Goal: Task Accomplishment & Management: Complete application form

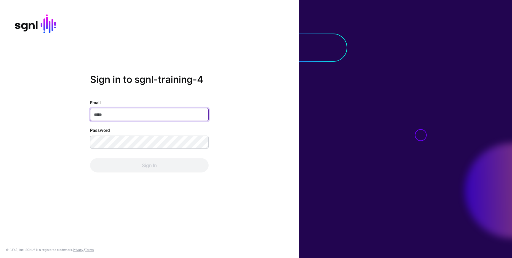
click at [147, 117] on input "Email" at bounding box center [149, 114] width 119 height 13
paste input "**********"
type input "**********"
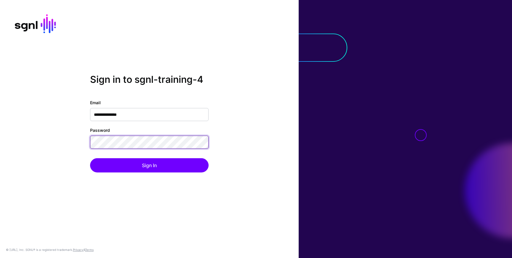
click at [90, 158] on button "Sign In" at bounding box center [149, 165] width 119 height 14
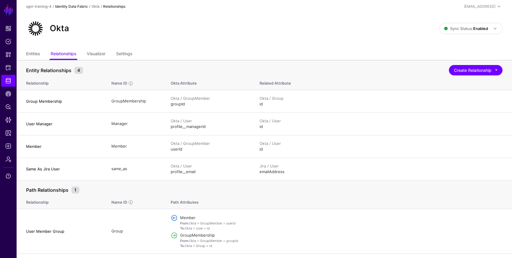
click at [84, 5] on link "Identity Data Fabric" at bounding box center [71, 6] width 33 height 4
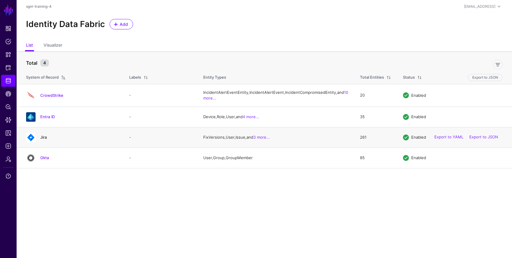
click at [45, 139] on link "Jira" at bounding box center [43, 137] width 7 height 5
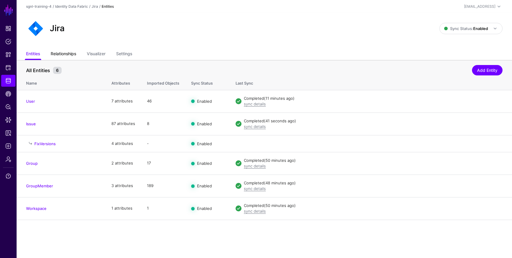
click at [63, 53] on link "Relationships" at bounding box center [63, 54] width 25 height 11
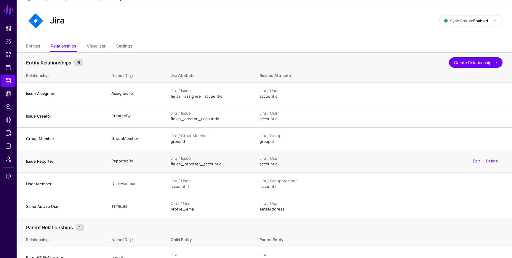
scroll to position [8, 0]
click at [481, 63] on button "Create Relationship" at bounding box center [476, 62] width 54 height 10
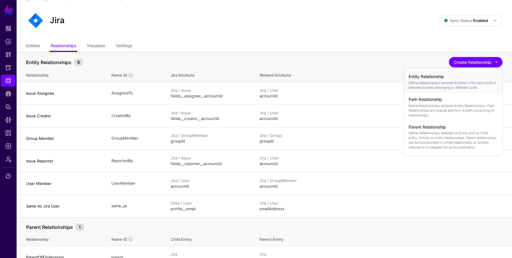
click at [432, 87] on p "Define Relationships between Entities in the same SoR or between Entities belon…" at bounding box center [453, 84] width 89 height 9
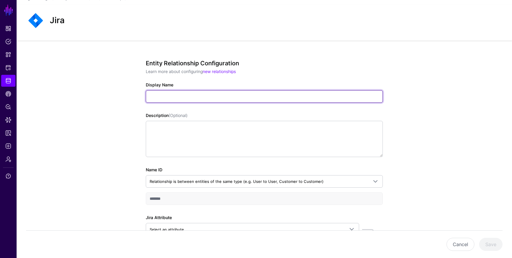
click at [236, 98] on input "Display Name" at bounding box center [264, 96] width 237 height 12
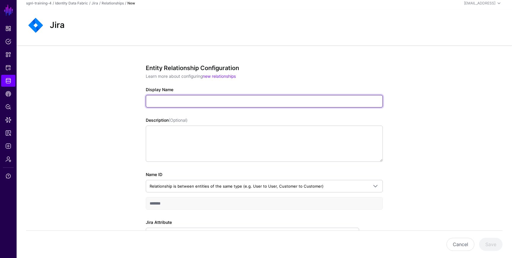
scroll to position [2, 0]
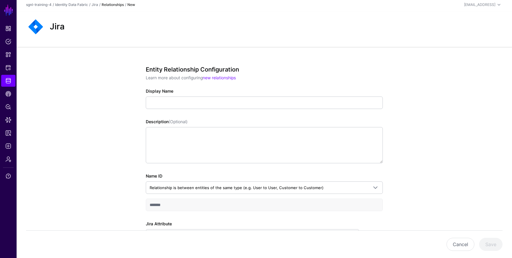
click at [104, 4] on link "Relationships" at bounding box center [113, 4] width 22 height 4
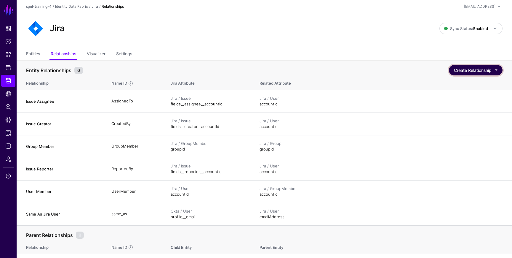
click at [499, 71] on button "Create Relationship" at bounding box center [476, 70] width 54 height 10
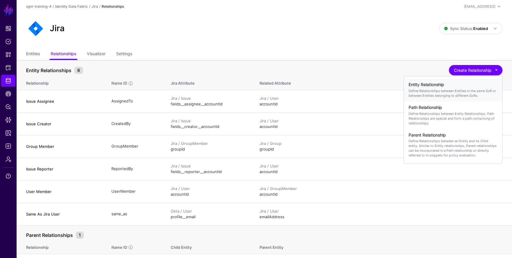
click at [456, 89] on p "Define Relationships between Entities in the same SoR or between Entities belon…" at bounding box center [453, 92] width 89 height 9
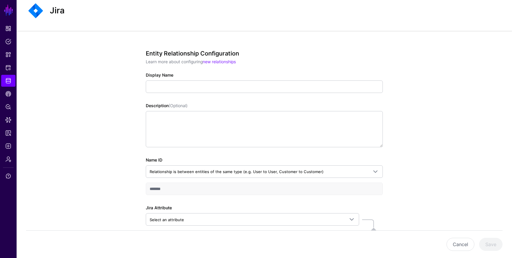
scroll to position [24, 0]
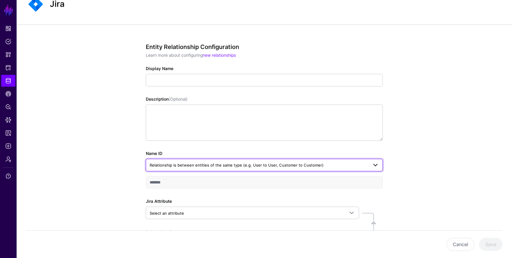
click at [268, 167] on span "Relationship is between entities of the same type (e.g. User to User, Customer …" at bounding box center [237, 164] width 174 height 5
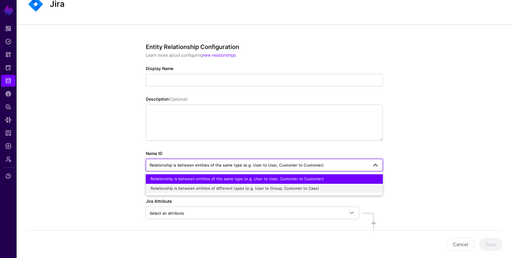
click at [254, 188] on span "Relationship is between entities of different types (e.g. User to Group, Custom…" at bounding box center [235, 188] width 169 height 5
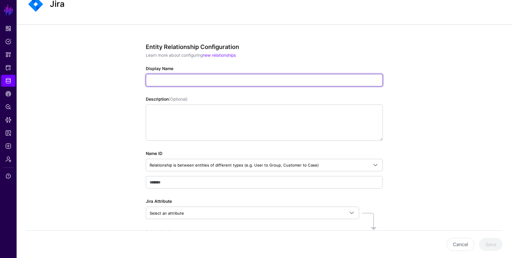
click at [189, 80] on input "Display Name" at bounding box center [264, 80] width 237 height 12
type input "**********"
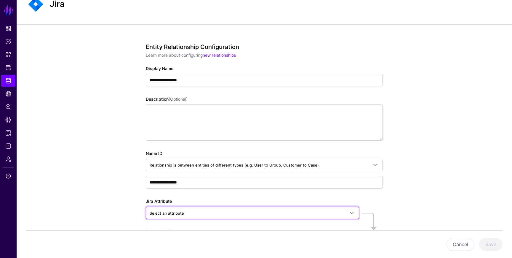
scroll to position [31, 0]
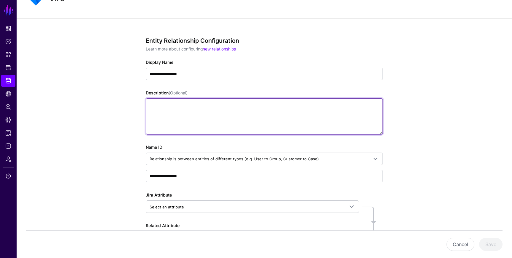
click at [202, 107] on textarea "Description (Optional)" at bounding box center [264, 116] width 237 height 36
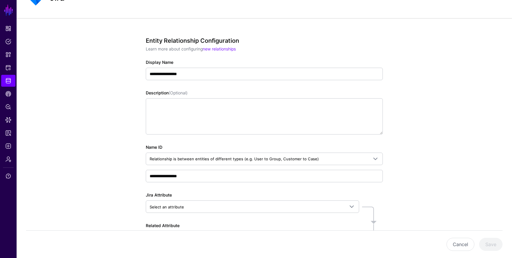
click at [397, 125] on div "**********" at bounding box center [264, 161] width 275 height 287
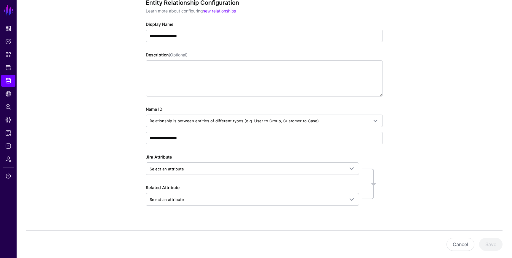
scroll to position [78, 0]
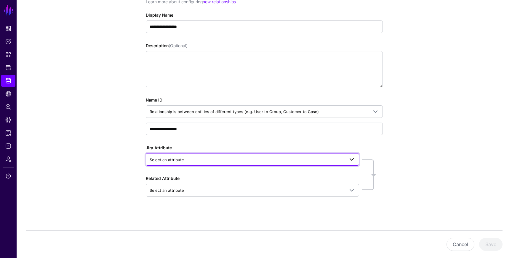
click at [188, 158] on span "Select an attribute" at bounding box center [247, 159] width 195 height 7
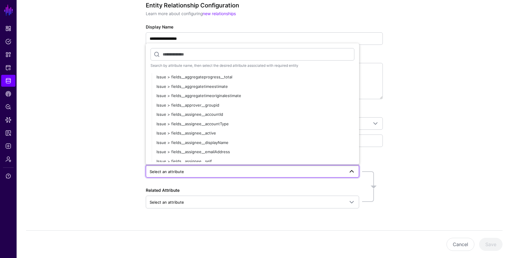
scroll to position [64, 0]
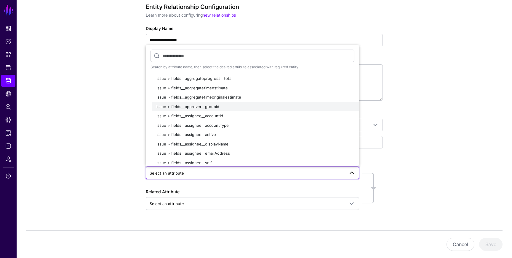
click at [194, 105] on span "Issue > fields__approver__groupid" at bounding box center [188, 106] width 63 height 5
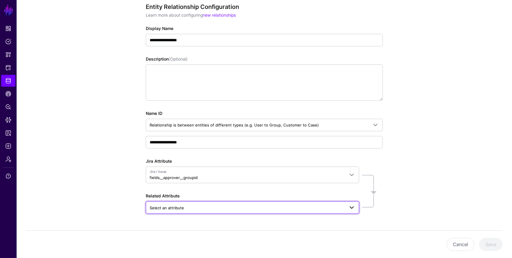
click at [207, 210] on span "Select an attribute" at bounding box center [247, 207] width 195 height 7
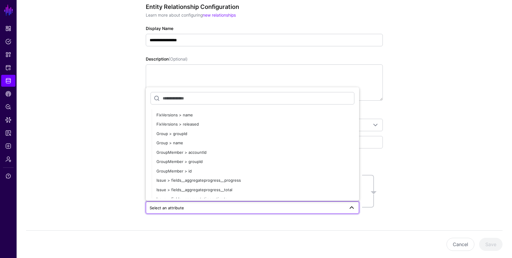
scroll to position [3292, 0]
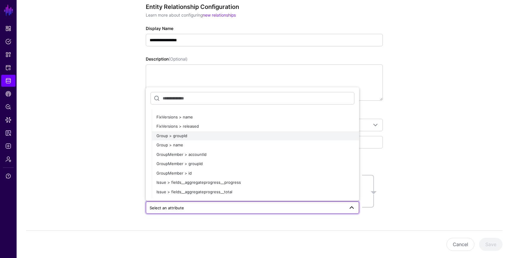
click at [176, 136] on span "Group > groupId" at bounding box center [172, 135] width 31 height 5
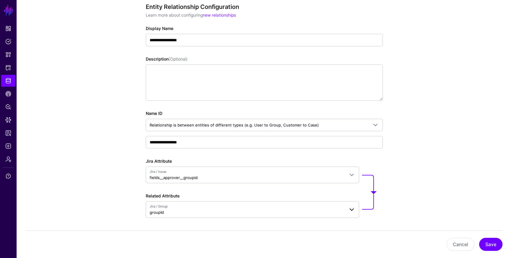
scroll to position [86, 0]
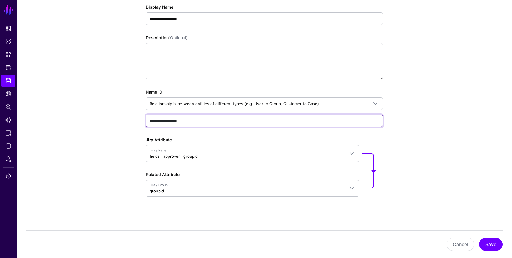
click at [194, 121] on input "**********" at bounding box center [264, 120] width 237 height 12
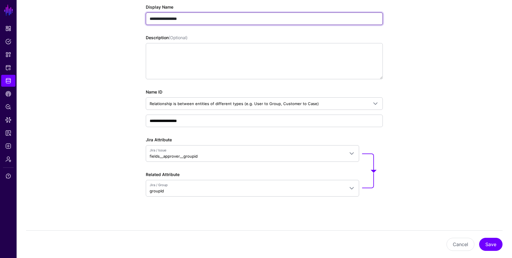
click at [187, 20] on input "**********" at bounding box center [264, 18] width 237 height 12
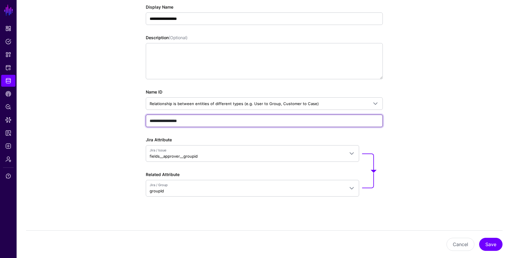
click at [195, 120] on input "**********" at bounding box center [264, 120] width 237 height 12
paste input "text"
type input "**********"
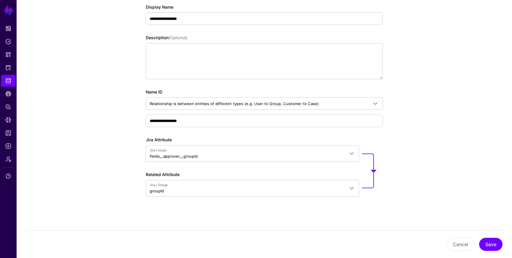
click at [119, 130] on div "**********" at bounding box center [265, 110] width 496 height 295
click at [487, 244] on button "Save" at bounding box center [490, 243] width 23 height 13
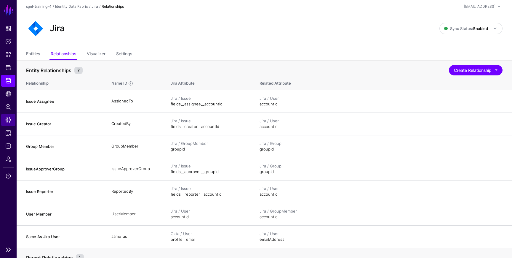
click at [8, 120] on span "Data Lens" at bounding box center [8, 120] width 6 height 6
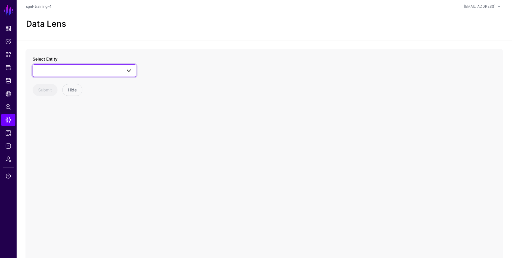
click at [94, 72] on span at bounding box center [84, 70] width 96 height 7
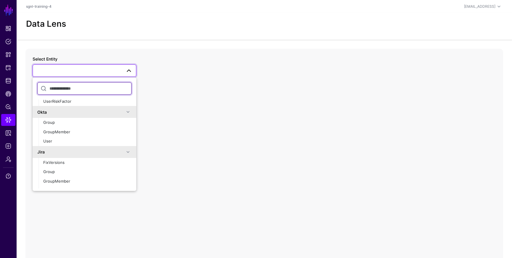
scroll to position [129, 0]
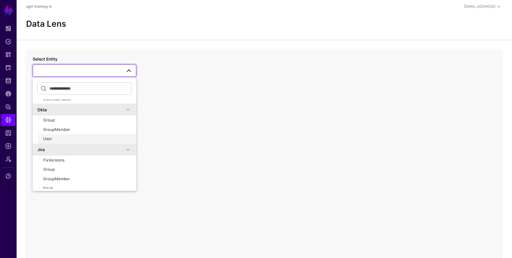
click at [62, 138] on div "User" at bounding box center [87, 139] width 88 height 6
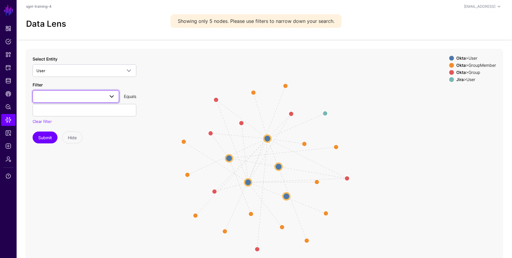
click at [74, 97] on span at bounding box center [75, 96] width 79 height 7
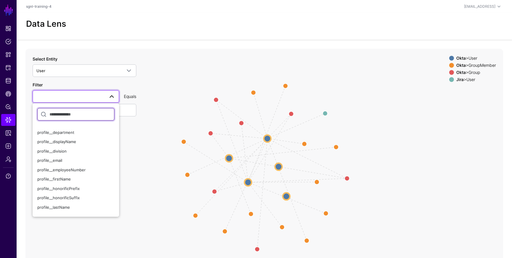
scroll to position [81, 0]
click at [62, 168] on div "profile__email" at bounding box center [75, 170] width 77 height 6
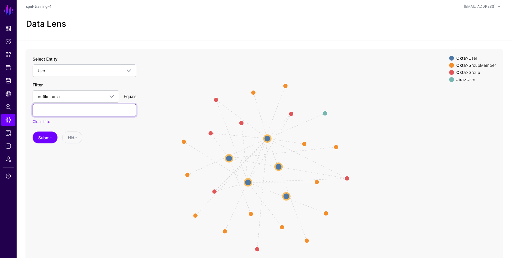
click at [71, 113] on input "text" at bounding box center [85, 110] width 104 height 12
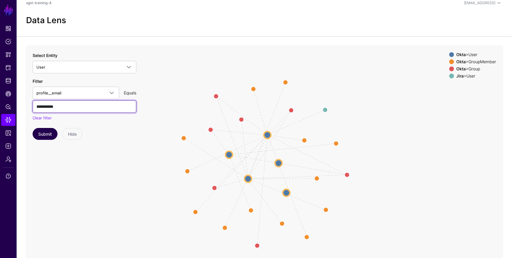
type input "**********"
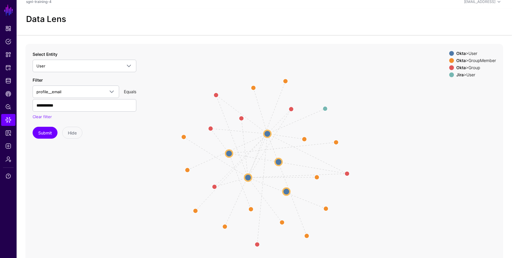
click at [42, 140] on icon "Member Member Member Member Member Group Group Group Group Group Member Member …" at bounding box center [264, 162] width 478 height 237
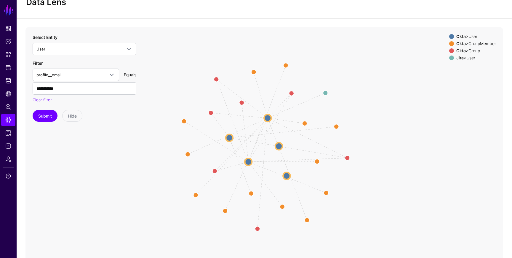
scroll to position [23, 0]
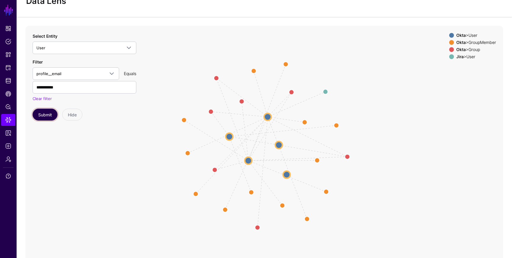
click at [50, 118] on button "Submit" at bounding box center [45, 115] width 25 height 12
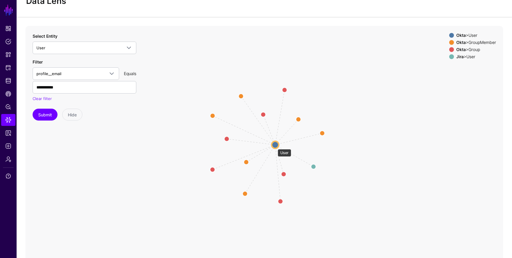
click at [275, 146] on circle at bounding box center [275, 144] width 7 height 7
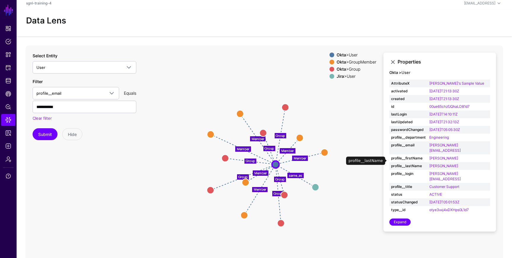
scroll to position [1, 0]
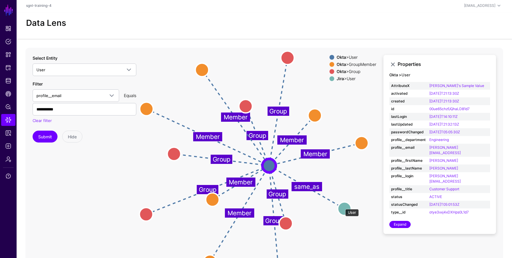
click at [342, 205] on circle at bounding box center [344, 208] width 13 height 13
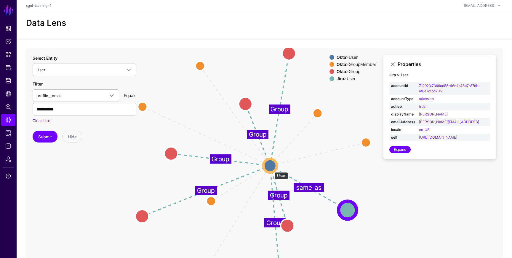
click at [272, 169] on circle at bounding box center [270, 165] width 13 height 13
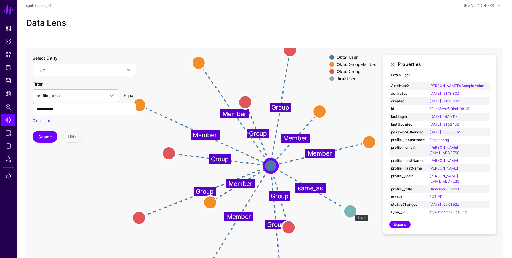
click at [352, 211] on circle at bounding box center [350, 210] width 13 height 13
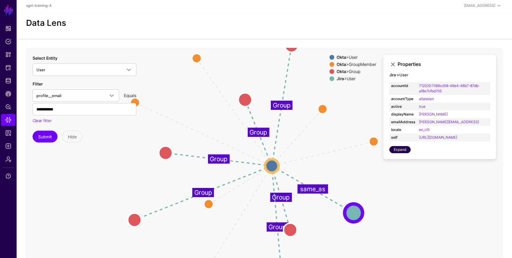
click at [401, 153] on link "Expand" at bounding box center [400, 149] width 21 height 7
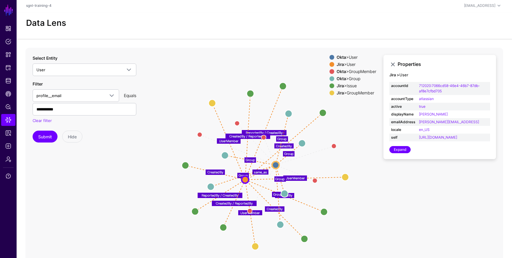
click at [347, 86] on div "Jira > Issue" at bounding box center [357, 85] width 42 height 5
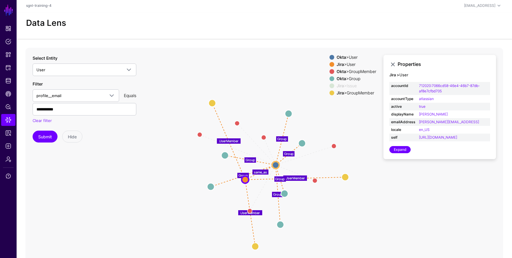
click at [347, 86] on div "Jira > Issue" at bounding box center [357, 85] width 42 height 5
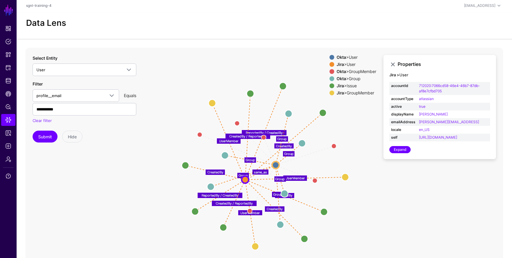
click at [351, 90] on div "Jira > GroupMember" at bounding box center [357, 92] width 42 height 5
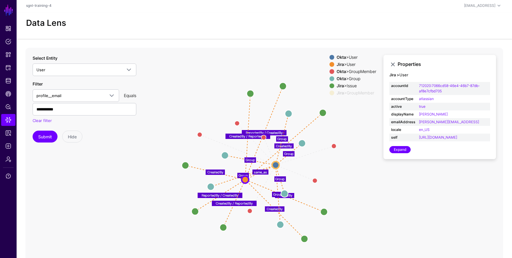
click at [351, 79] on div "Okta > Group" at bounding box center [357, 78] width 42 height 5
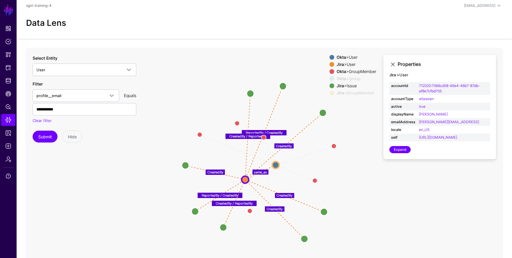
click at [353, 71] on div "Okta > GroupMember" at bounding box center [357, 71] width 42 height 5
click at [351, 65] on div "Jira > User" at bounding box center [357, 64] width 42 height 5
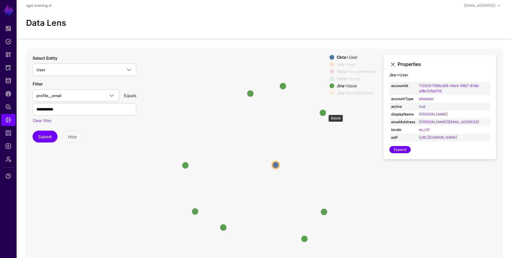
click at [326, 111] on circle at bounding box center [323, 112] width 7 height 7
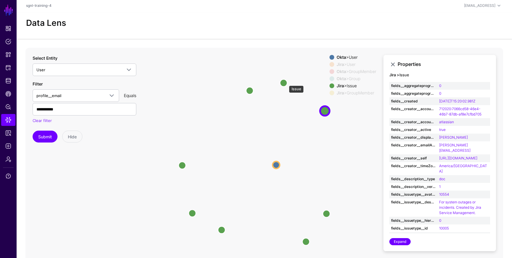
click at [286, 82] on circle at bounding box center [283, 82] width 7 height 7
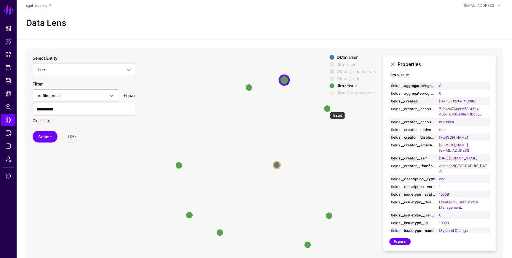
click at [327, 109] on circle at bounding box center [327, 108] width 7 height 7
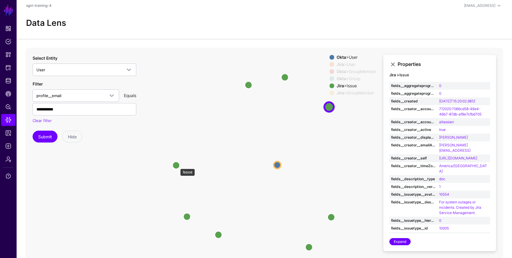
click at [177, 165] on circle at bounding box center [176, 165] width 7 height 7
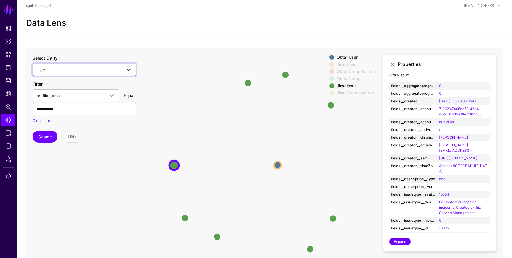
click at [94, 70] on span "User" at bounding box center [78, 69] width 85 height 7
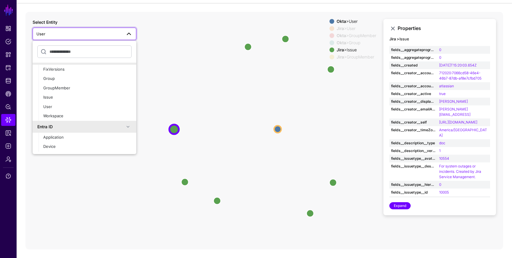
scroll to position [185, 0]
click at [63, 78] on div "Group" at bounding box center [87, 77] width 88 height 6
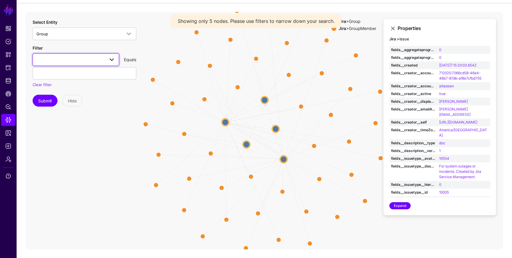
click at [50, 60] on span at bounding box center [75, 59] width 79 height 7
click at [51, 92] on span "groupId" at bounding box center [44, 92] width 14 height 5
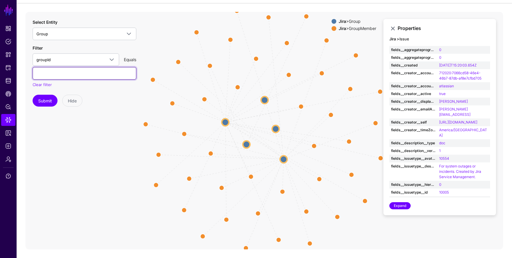
click at [98, 74] on input "text" at bounding box center [85, 73] width 104 height 12
paste input "**********"
type input "**********"
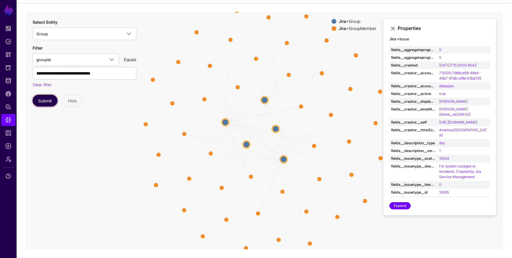
click at [48, 102] on button "Submit" at bounding box center [45, 101] width 25 height 12
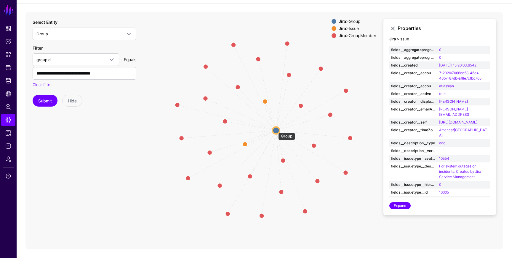
click at [275, 129] on circle at bounding box center [276, 130] width 7 height 7
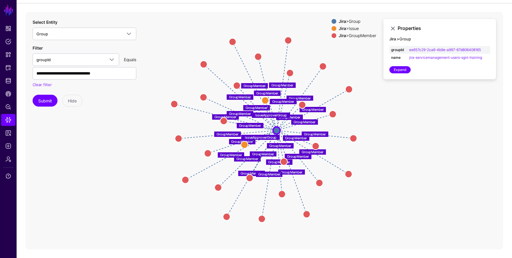
click at [350, 35] on div "Jira > GroupMember" at bounding box center [358, 35] width 40 height 5
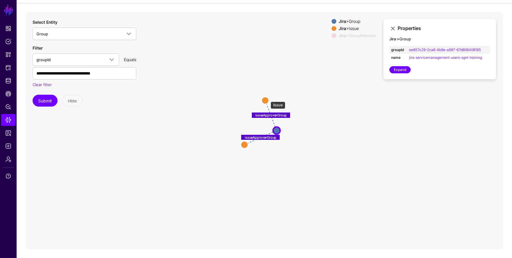
click at [268, 98] on circle at bounding box center [265, 100] width 7 height 7
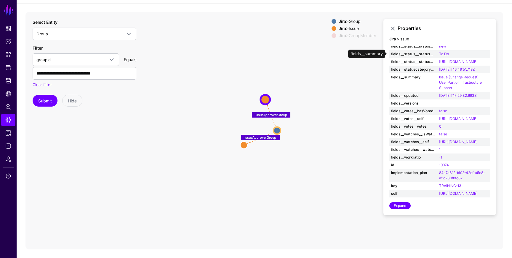
scroll to position [527, 0]
click at [275, 114] on text "IssueApproverGroup" at bounding box center [272, 114] width 32 height 4
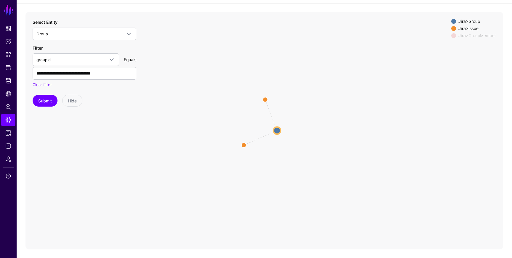
click at [275, 114] on icon "IssueApproverGroup IssueApproverGroup GroupMember GroupMember GroupMember Group…" at bounding box center [264, 130] width 478 height 237
click at [270, 114] on icon "IssueApproverGroup IssueApproverGroup GroupMember GroupMember GroupMember Group…" at bounding box center [264, 130] width 478 height 237
click at [265, 100] on circle at bounding box center [265, 99] width 9 height 9
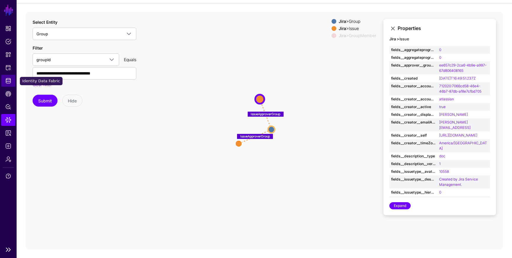
click at [7, 82] on span "Identity Data Fabric" at bounding box center [8, 81] width 6 height 6
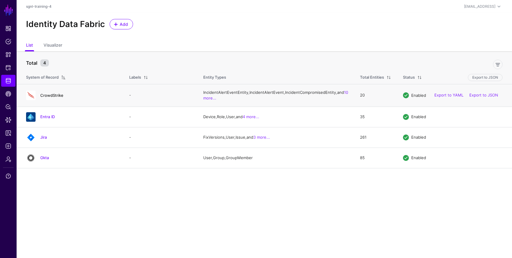
click at [56, 98] on link "CrowdStrike" at bounding box center [51, 95] width 23 height 5
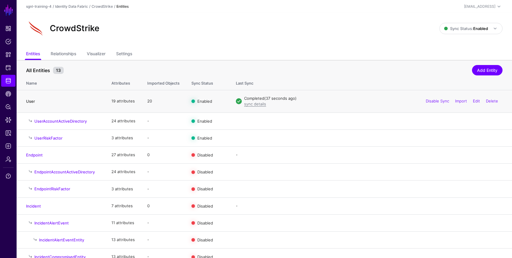
click at [29, 103] on link "User" at bounding box center [30, 101] width 9 height 5
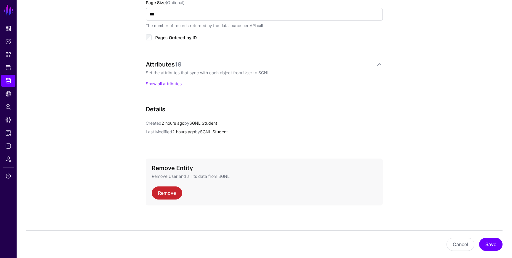
scroll to position [396, 0]
click at [173, 83] on link "Show all attributes" at bounding box center [164, 82] width 36 height 5
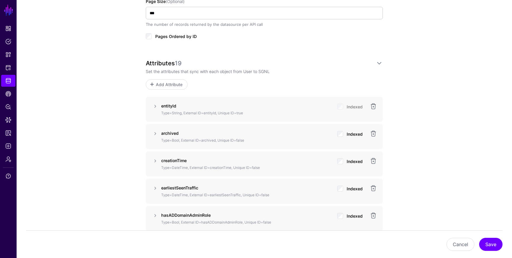
click at [173, 83] on span "Add Attribute" at bounding box center [169, 84] width 28 height 6
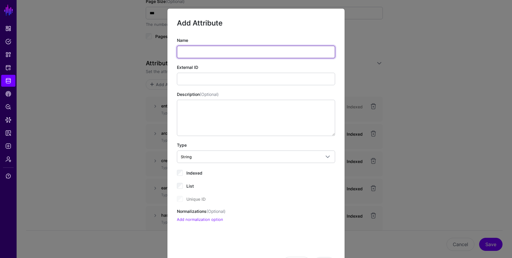
click at [191, 49] on input "Name" at bounding box center [256, 52] width 158 height 12
type input "***"
click at [205, 54] on input "***" at bounding box center [256, 52] width 158 height 12
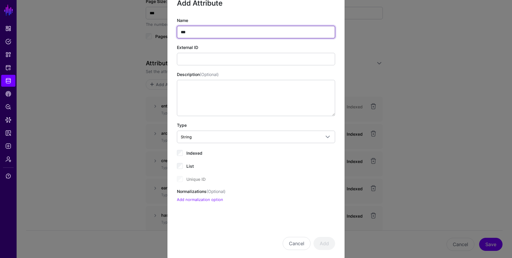
scroll to position [30, 0]
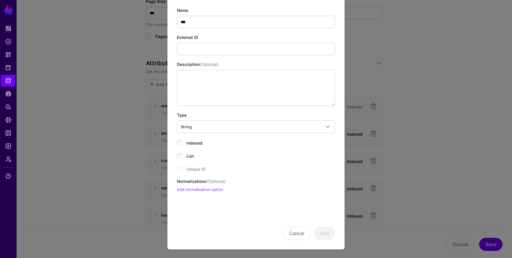
click at [270, 140] on div "Indexed" at bounding box center [256, 142] width 158 height 7
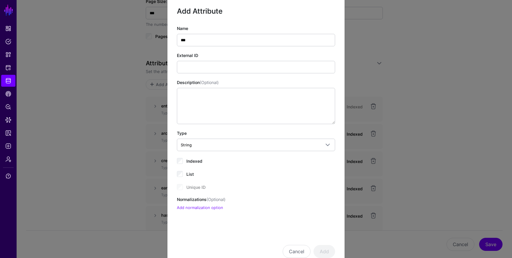
scroll to position [0, 0]
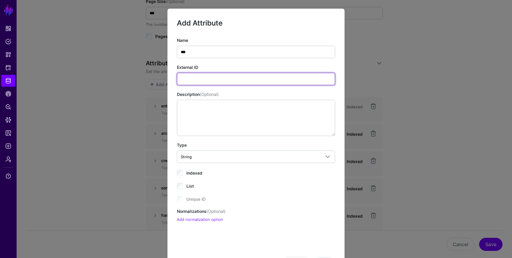
click at [201, 80] on input "External ID" at bounding box center [256, 79] width 158 height 12
type input "***"
click at [299, 205] on div "Name *** External ID *** Description (Optional) Type String String Bool DateTim…" at bounding box center [256, 129] width 158 height 185
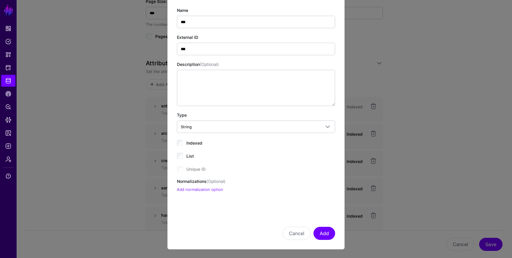
scroll to position [30, 0]
click at [329, 232] on button "Add" at bounding box center [325, 233] width 22 height 13
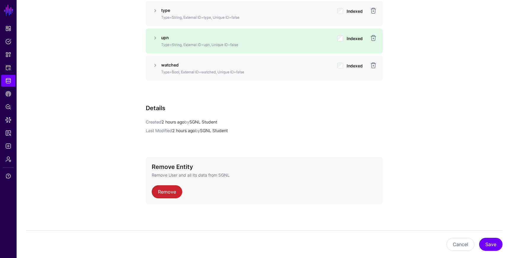
scroll to position [955, 0]
click at [496, 243] on button "Save" at bounding box center [490, 243] width 23 height 13
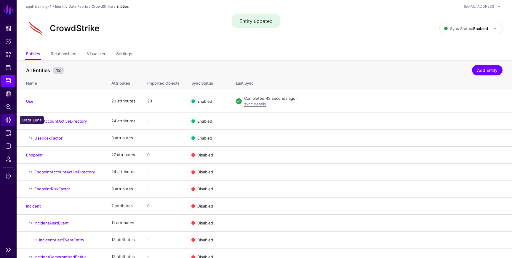
click at [8, 121] on span "Data Lens" at bounding box center [8, 120] width 6 height 6
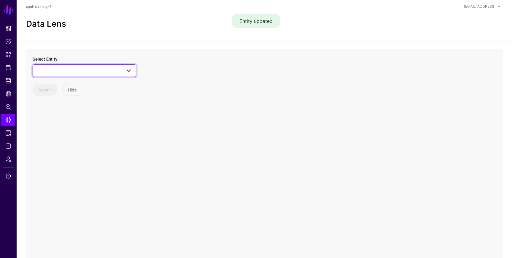
click at [83, 71] on span at bounding box center [84, 70] width 96 height 7
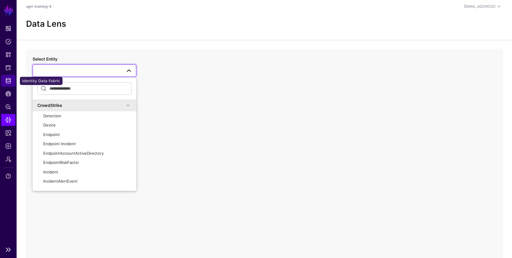
click at [10, 77] on link "Identity Data Fabric" at bounding box center [8, 81] width 14 height 12
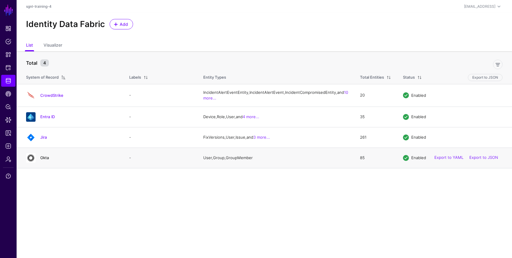
click at [47, 160] on link "Okta" at bounding box center [44, 157] width 9 height 5
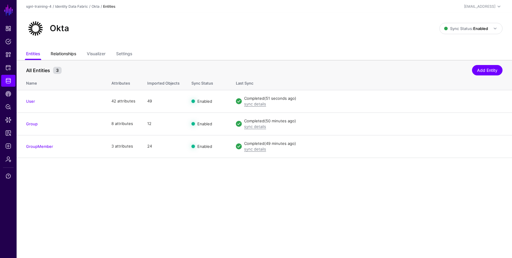
click at [69, 54] on link "Relationships" at bounding box center [63, 54] width 25 height 11
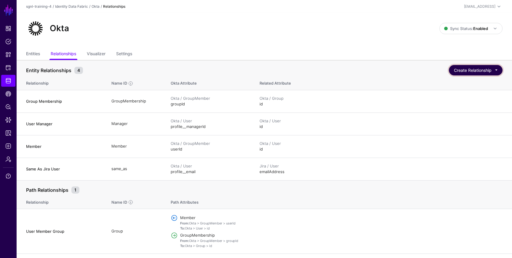
click at [484, 71] on button "Create Relationship" at bounding box center [476, 70] width 54 height 10
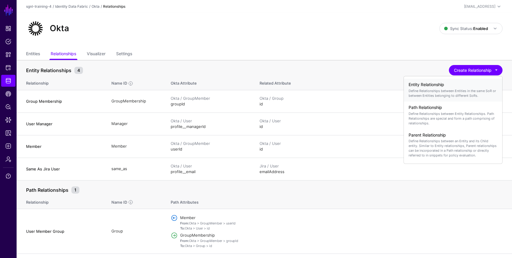
click at [457, 95] on p "Define Relationships between Entities in the same SoR or between Entities belon…" at bounding box center [453, 92] width 89 height 9
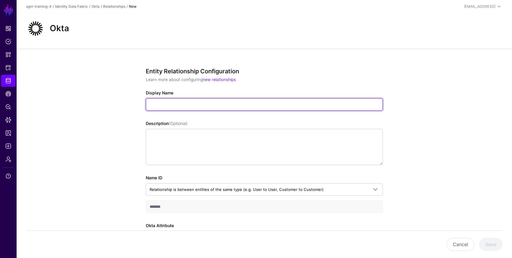
click at [226, 106] on input "Display Name" at bounding box center [264, 104] width 237 height 12
type input "**********"
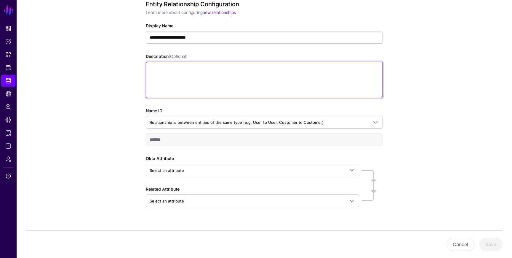
scroll to position [78, 0]
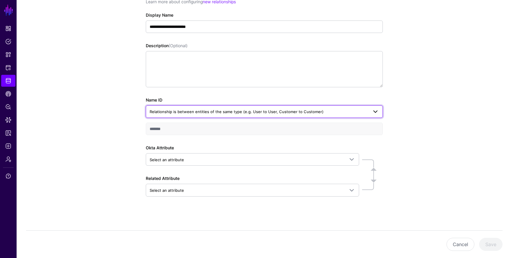
click at [255, 110] on span "Relationship is between entities of the same type (e.g. User to User, Customer …" at bounding box center [237, 111] width 174 height 5
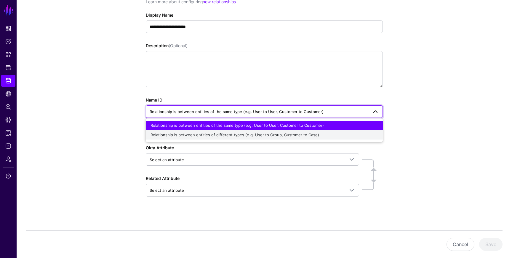
click at [242, 135] on span "Relationship is between entities of different types (e.g. User to Group, Custom…" at bounding box center [235, 134] width 169 height 5
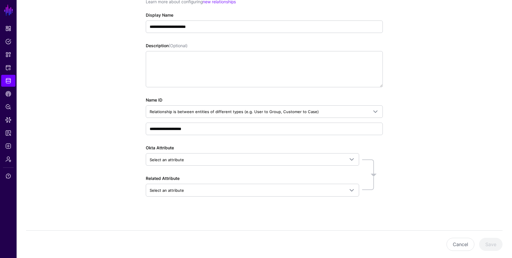
click at [425, 148] on div "**********" at bounding box center [265, 114] width 496 height 287
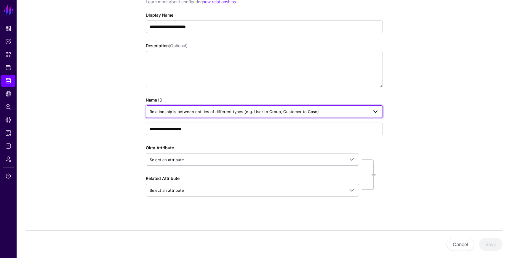
click at [272, 113] on span "Relationship is between entities of different types (e.g. User to Group, Custom…" at bounding box center [234, 111] width 169 height 5
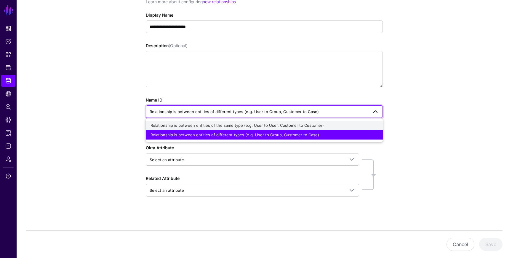
click at [259, 126] on span "Relationship is between entities of the same type (e.g. User to User, Customer …" at bounding box center [237, 125] width 173 height 5
type input "*******"
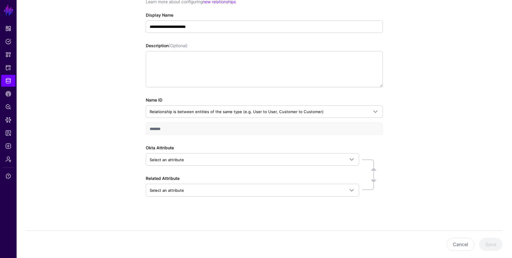
click at [416, 145] on div "**********" at bounding box center [265, 114] width 496 height 287
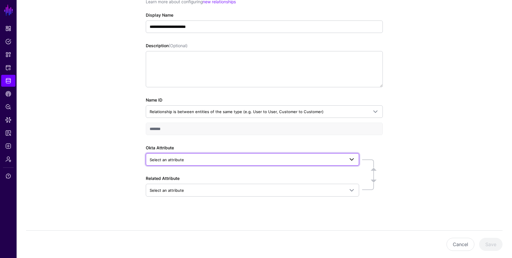
click at [247, 157] on span "Select an attribute" at bounding box center [247, 159] width 195 height 7
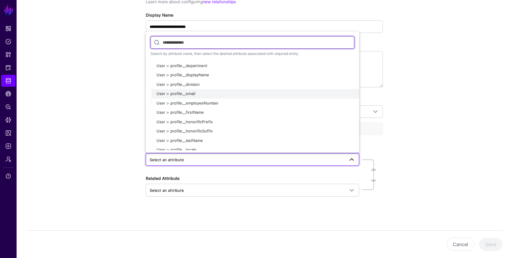
scroll to position [209, 0]
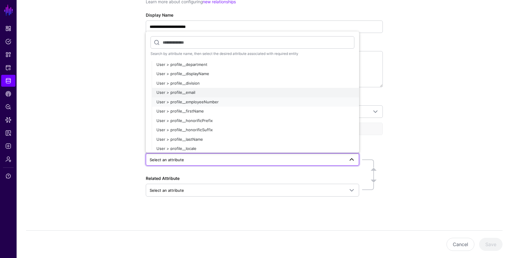
click at [188, 97] on button "User > profile__employeeNumber" at bounding box center [256, 101] width 208 height 9
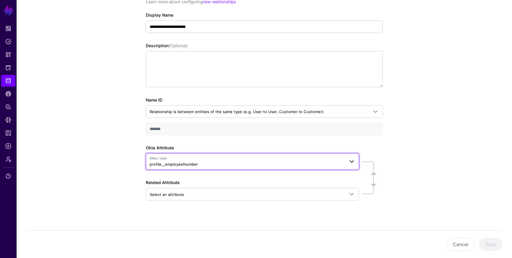
click at [198, 162] on span "Okta / User profile__employeeNumber" at bounding box center [247, 161] width 195 height 11
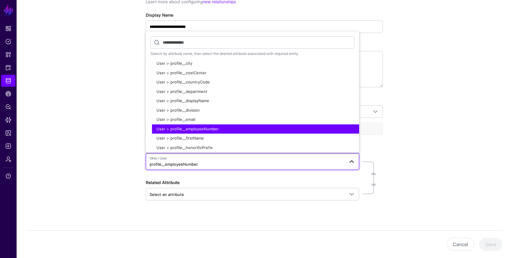
scroll to position [181, 0]
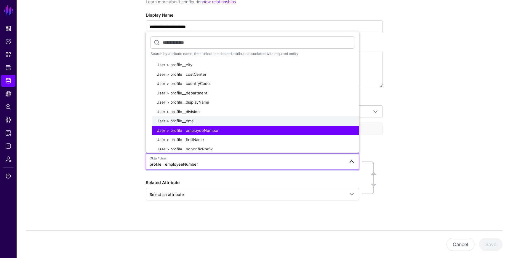
click at [191, 121] on span "User > profile__email" at bounding box center [176, 120] width 39 height 5
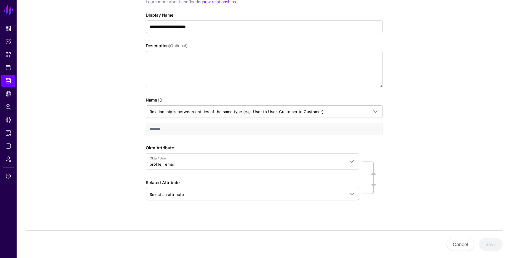
click at [404, 160] on div "**********" at bounding box center [265, 116] width 496 height 291
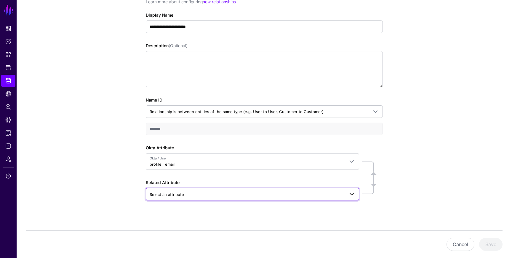
click at [230, 194] on span "Select an attribute" at bounding box center [247, 194] width 195 height 7
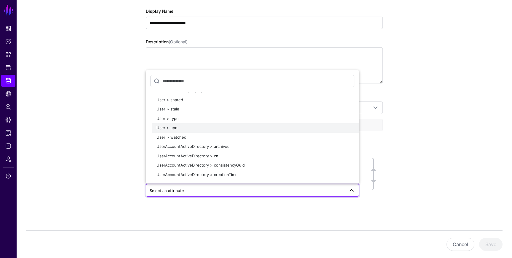
scroll to position [1382, 0]
click at [175, 130] on button "User > upn" at bounding box center [256, 126] width 208 height 9
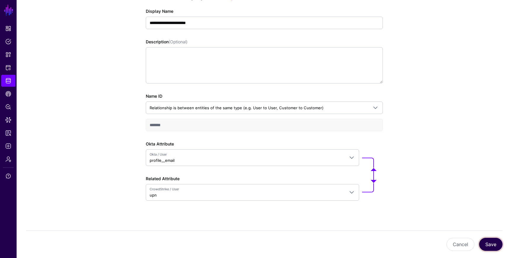
click at [495, 243] on button "Save" at bounding box center [490, 243] width 23 height 13
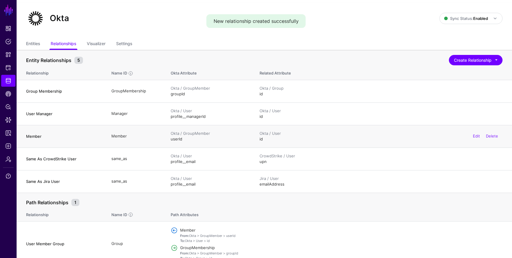
scroll to position [18, 0]
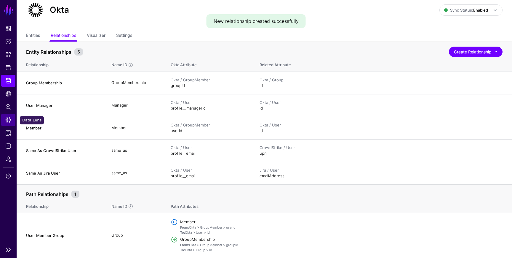
click at [9, 120] on span "Data Lens" at bounding box center [8, 120] width 6 height 6
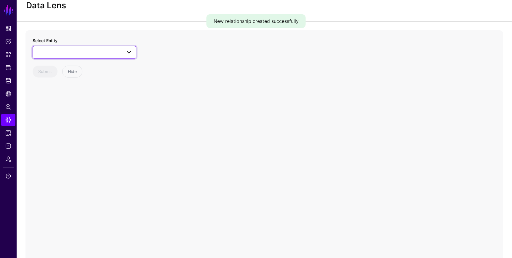
click at [91, 54] on span at bounding box center [84, 52] width 96 height 7
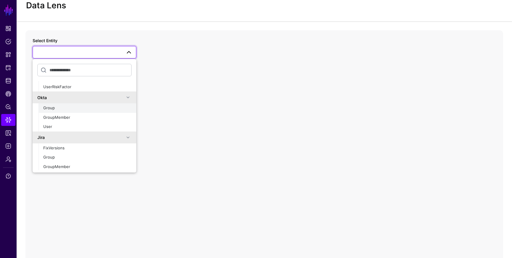
scroll to position [124, 0]
click at [59, 123] on div "User" at bounding box center [87, 125] width 88 height 6
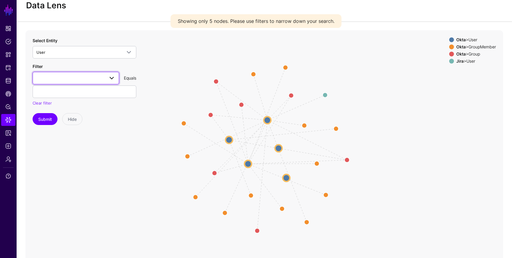
click at [83, 82] on link at bounding box center [76, 78] width 87 height 12
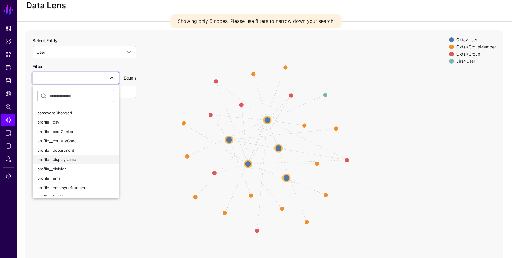
scroll to position [55, 0]
click at [59, 175] on span "profile__email" at bounding box center [49, 177] width 25 height 5
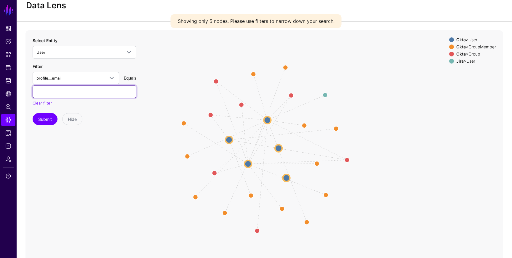
click at [74, 93] on input "text" at bounding box center [85, 91] width 104 height 12
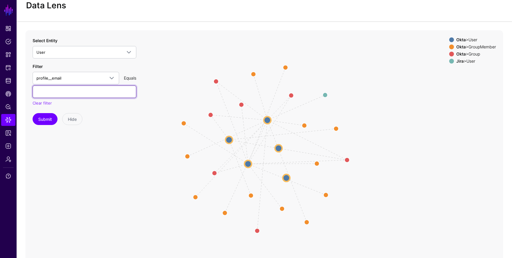
scroll to position [0, 0]
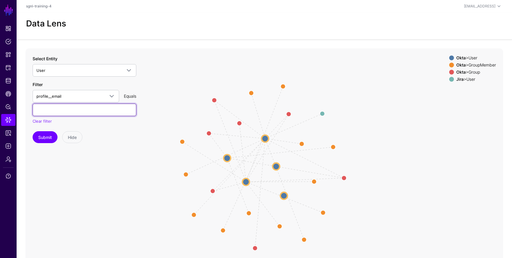
paste input "**********"
type input "**********"
click at [51, 136] on button "Submit" at bounding box center [45, 137] width 25 height 12
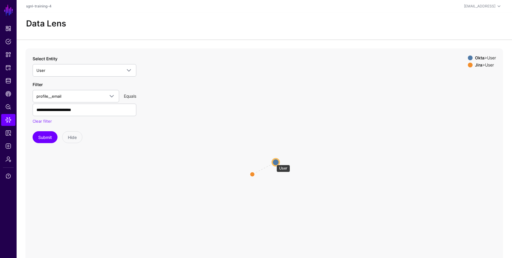
click at [274, 162] on circle at bounding box center [275, 161] width 7 height 7
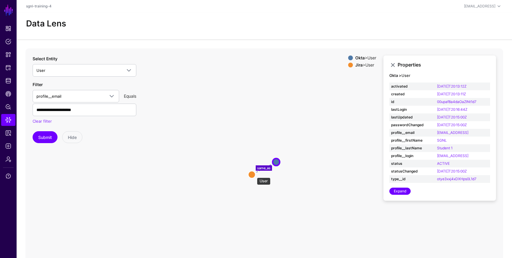
click at [254, 174] on circle at bounding box center [251, 174] width 7 height 7
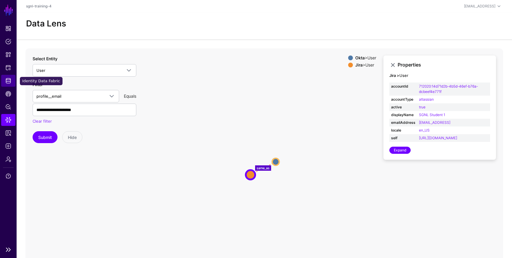
click at [11, 80] on span "Identity Data Fabric" at bounding box center [8, 81] width 6 height 6
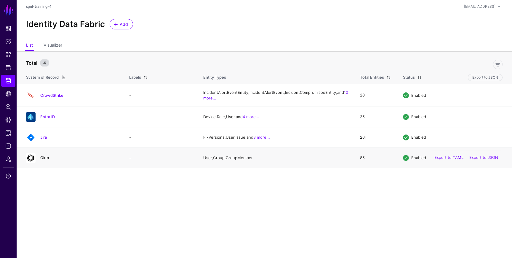
click at [43, 160] on link "Okta" at bounding box center [44, 157] width 9 height 5
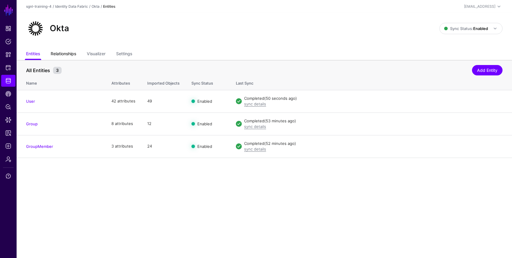
click at [71, 57] on link "Relationships" at bounding box center [63, 54] width 25 height 11
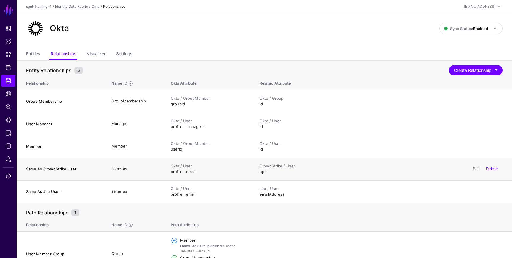
click at [479, 170] on link "Edit" at bounding box center [476, 168] width 7 height 5
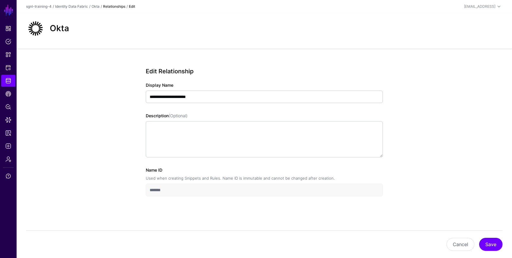
click at [113, 7] on link "Relationships" at bounding box center [114, 6] width 22 height 4
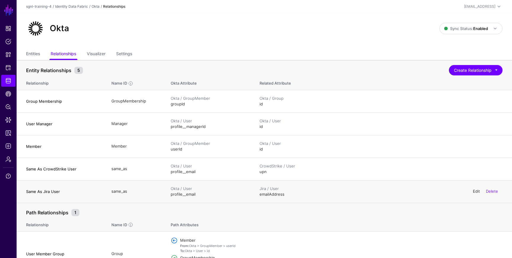
click at [478, 192] on link "Edit" at bounding box center [476, 191] width 7 height 5
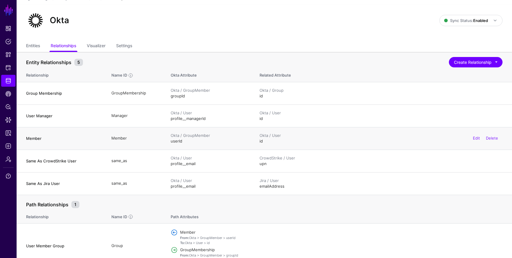
scroll to position [18, 0]
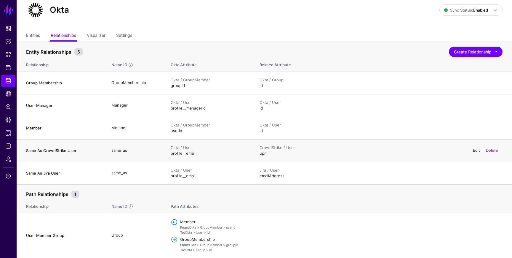
click at [478, 152] on link "Edit" at bounding box center [476, 150] width 7 height 5
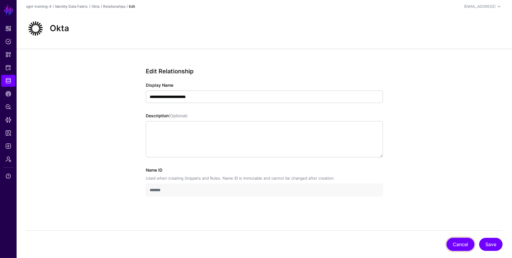
click at [460, 239] on button "Cancel" at bounding box center [461, 243] width 28 height 13
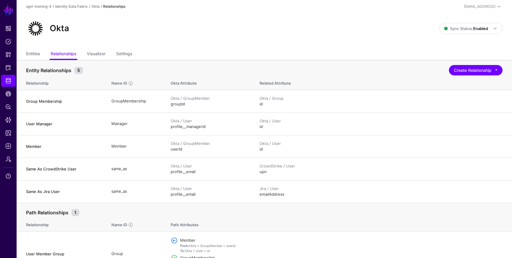
click at [41, 57] on ul "Entities Relationships Visualizer Settings" at bounding box center [264, 54] width 477 height 11
click at [36, 55] on link "Entities" at bounding box center [33, 54] width 14 height 11
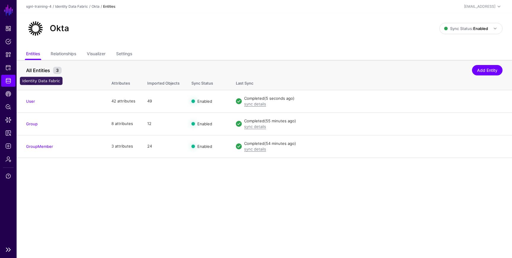
click at [11, 83] on span "Identity Data Fabric" at bounding box center [8, 81] width 6 height 6
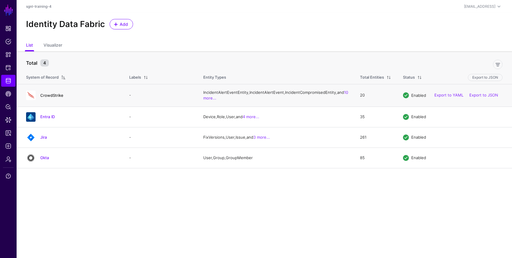
click at [50, 98] on link "CrowdStrike" at bounding box center [51, 95] width 23 height 5
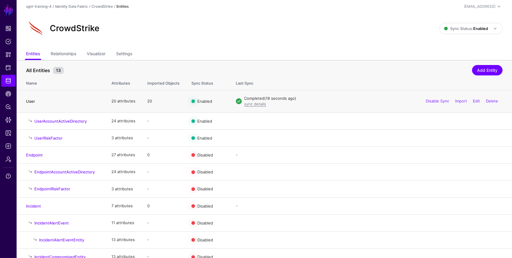
click at [31, 103] on link "User" at bounding box center [30, 101] width 9 height 5
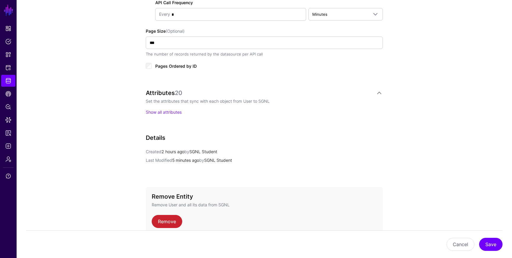
scroll to position [396, 0]
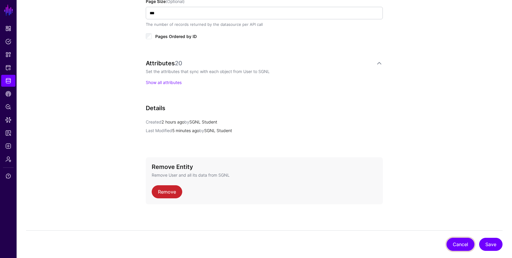
click at [460, 247] on button "Cancel" at bounding box center [461, 243] width 28 height 13
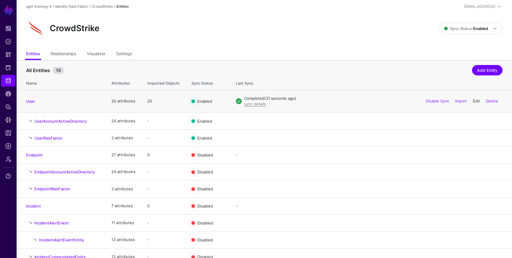
click at [475, 102] on link "Edit" at bounding box center [476, 100] width 7 height 5
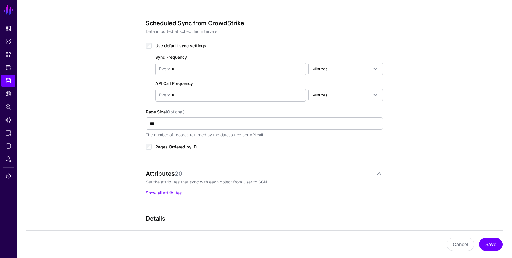
scroll to position [285, 0]
click at [463, 241] on button "Cancel" at bounding box center [461, 243] width 28 height 13
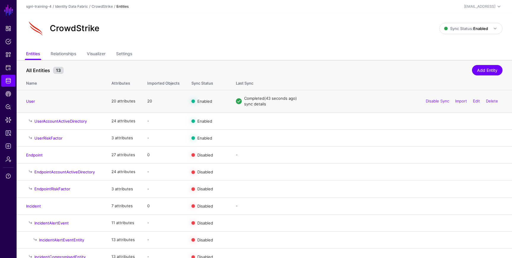
click at [257, 106] on link "sync details" at bounding box center [255, 103] width 22 height 5
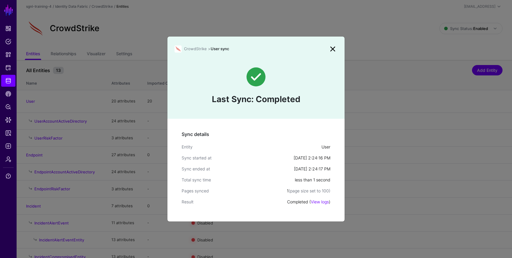
click at [333, 50] on link at bounding box center [332, 48] width 9 height 9
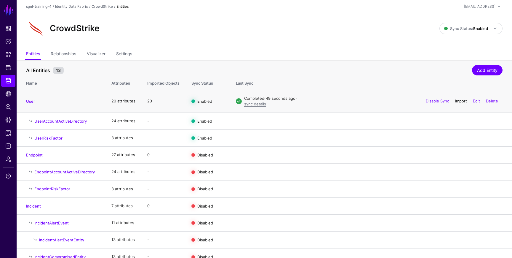
click at [460, 101] on link "Import" at bounding box center [461, 100] width 12 height 5
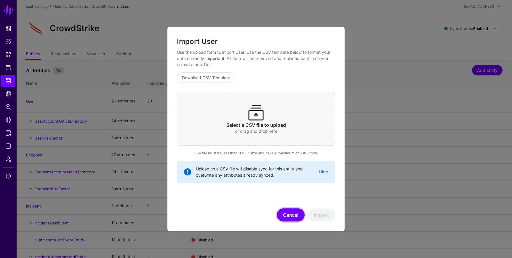
click at [297, 217] on button "Cancel" at bounding box center [291, 214] width 28 height 13
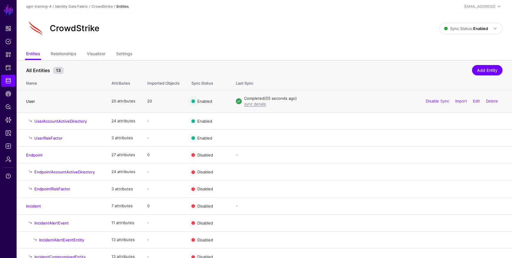
click at [31, 102] on link "User" at bounding box center [30, 101] width 9 height 5
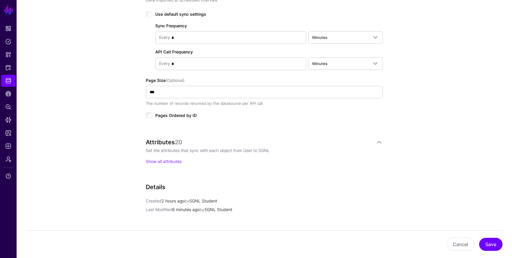
scroll to position [316, 0]
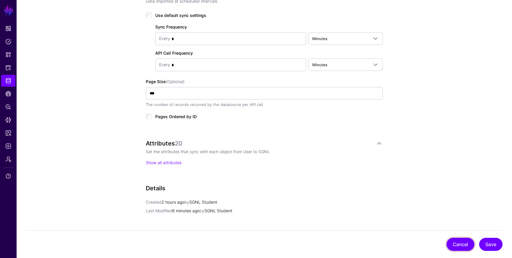
click at [459, 239] on button "Cancel" at bounding box center [461, 243] width 28 height 13
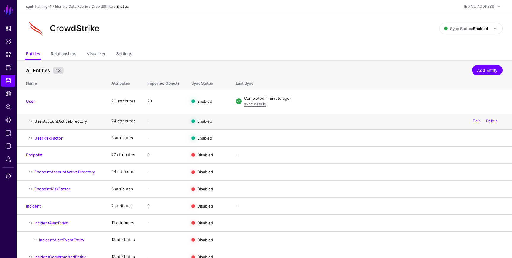
scroll to position [4, 0]
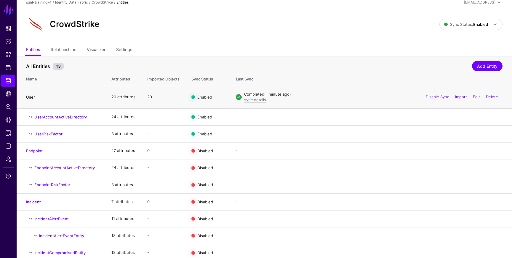
click at [32, 95] on link "User" at bounding box center [30, 97] width 9 height 5
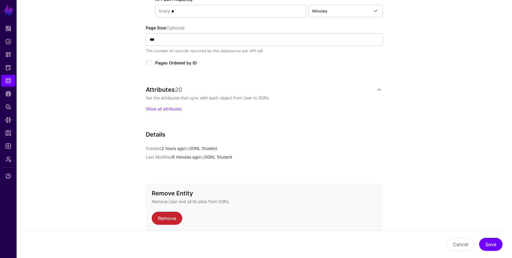
scroll to position [396, 0]
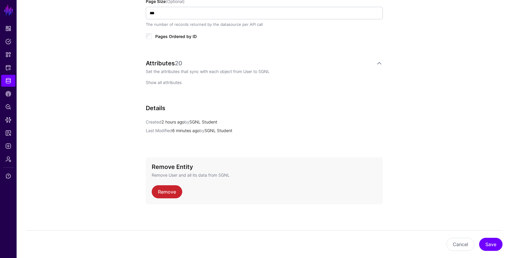
click at [165, 82] on link "Show all attributes" at bounding box center [164, 82] width 36 height 5
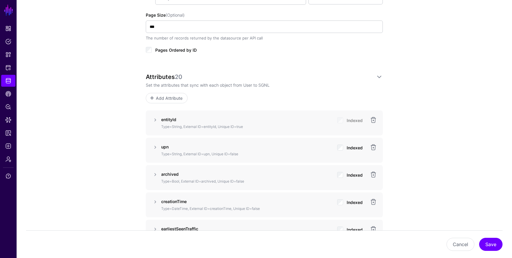
scroll to position [383, 0]
click at [157, 146] on link at bounding box center [155, 146] width 7 height 7
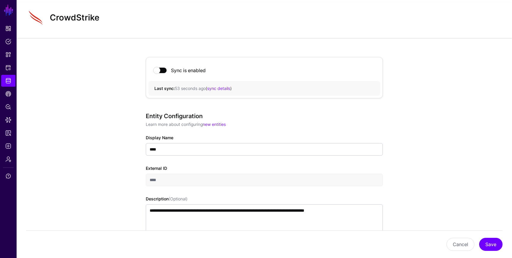
scroll to position [12, 0]
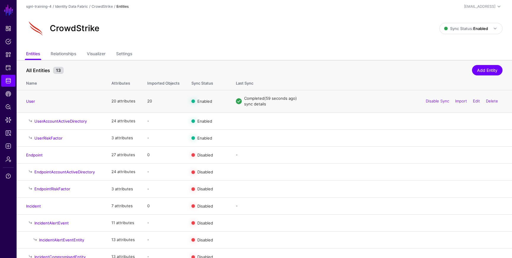
click at [257, 102] on link "sync details" at bounding box center [255, 103] width 22 height 5
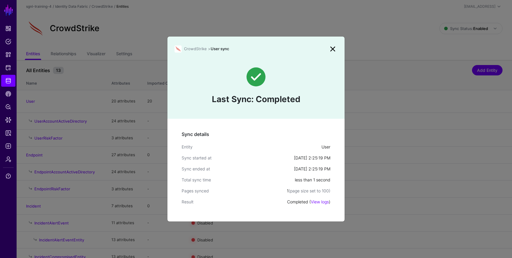
click at [334, 50] on link at bounding box center [332, 48] width 9 height 9
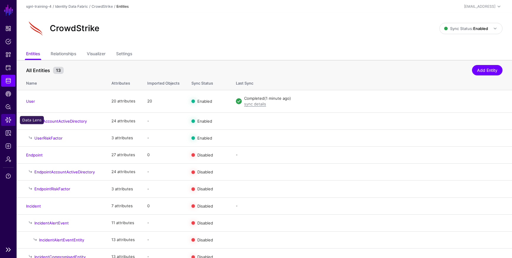
click at [9, 117] on span "Data Lens" at bounding box center [8, 120] width 6 height 6
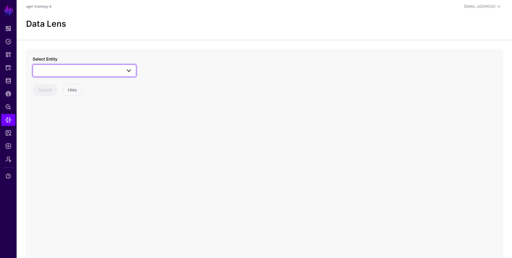
click at [100, 65] on link at bounding box center [85, 70] width 104 height 12
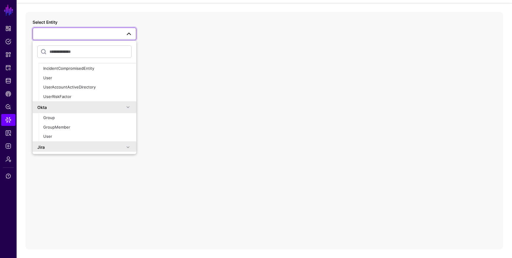
scroll to position [96, 0]
click at [76, 132] on div "User" at bounding box center [87, 135] width 88 height 6
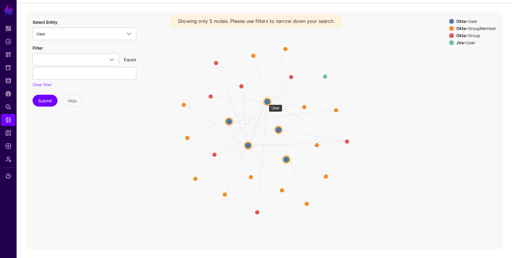
click at [266, 101] on circle at bounding box center [267, 101] width 7 height 7
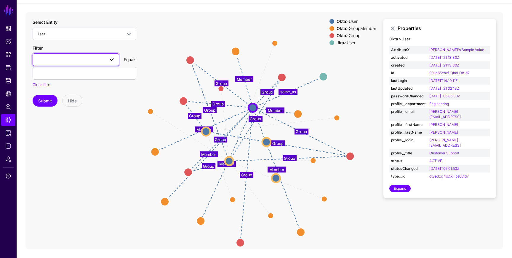
click at [67, 62] on span at bounding box center [75, 59] width 79 height 7
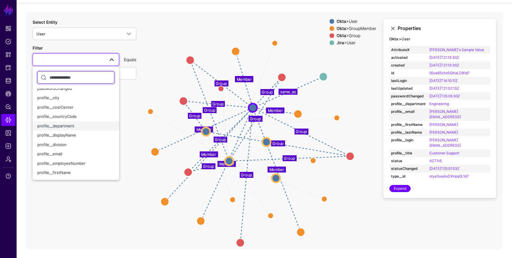
scroll to position [62, 0]
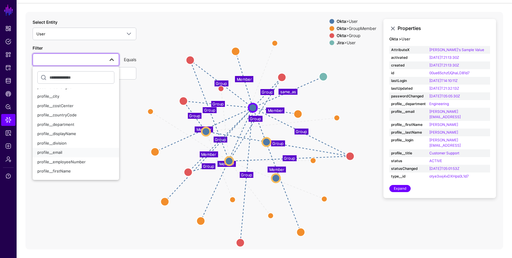
click at [57, 153] on span "profile__email" at bounding box center [49, 152] width 25 height 5
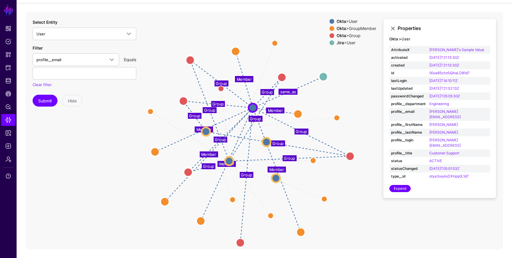
click at [73, 79] on div "Filter profile__email activated AttributeX created id lastLogin lastUpdated pas…" at bounding box center [85, 66] width 104 height 43
click at [71, 74] on input "text" at bounding box center [85, 73] width 104 height 12
paste input "**********"
type input "**********"
click at [50, 103] on button "Submit" at bounding box center [45, 101] width 25 height 12
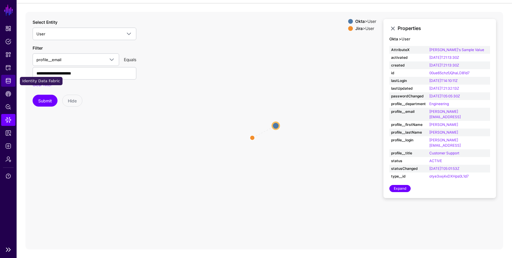
click at [7, 79] on span "Identity Data Fabric" at bounding box center [8, 81] width 6 height 6
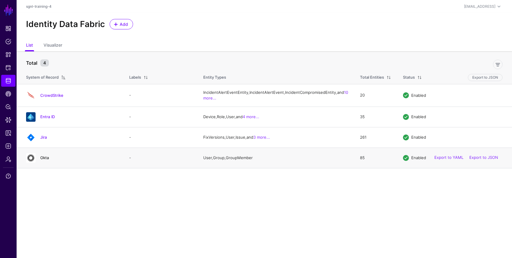
click at [47, 160] on link "Okta" at bounding box center [44, 157] width 9 height 5
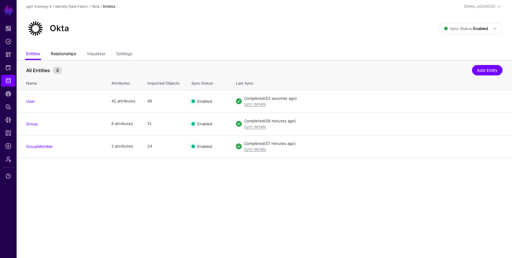
click at [70, 55] on link "Relationships" at bounding box center [63, 54] width 25 height 11
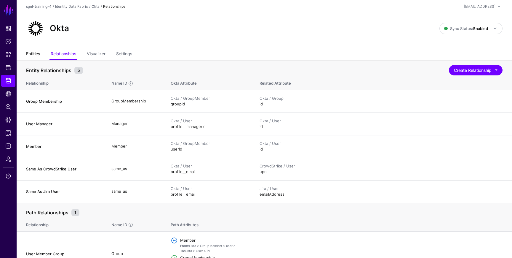
click at [33, 55] on link "Entities" at bounding box center [33, 54] width 14 height 11
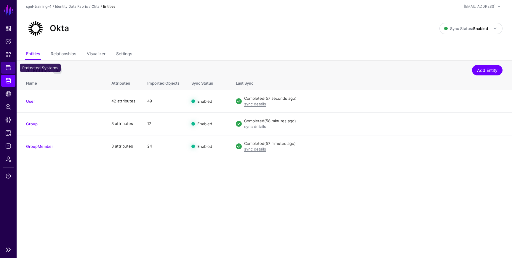
click at [6, 67] on span "Protected Systems" at bounding box center [8, 68] width 6 height 6
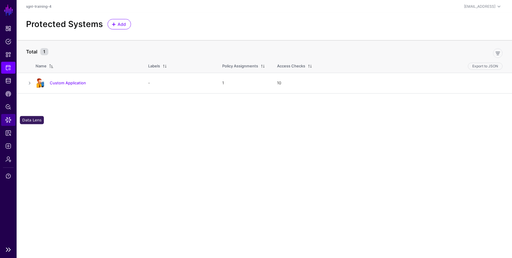
click at [11, 119] on span "Data Lens" at bounding box center [8, 120] width 6 height 6
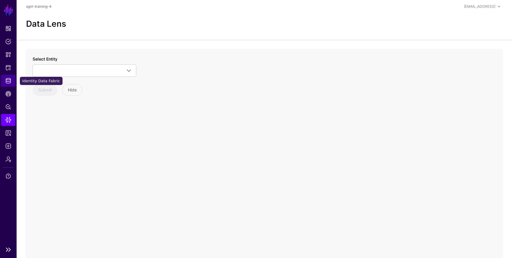
click at [11, 85] on link "Identity Data Fabric" at bounding box center [8, 81] width 14 height 12
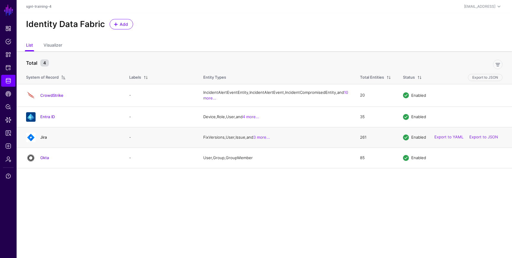
click at [44, 139] on link "Jira" at bounding box center [43, 137] width 7 height 5
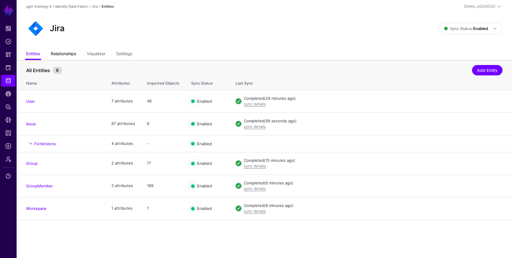
click at [68, 55] on link "Relationships" at bounding box center [63, 54] width 25 height 11
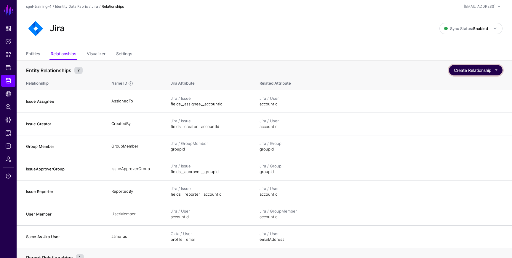
click at [477, 73] on button "Create Relationship" at bounding box center [476, 70] width 54 height 10
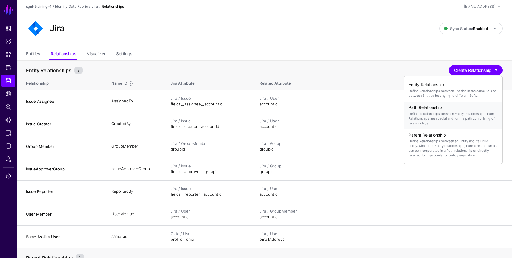
click at [453, 111] on p "Define Relationships between Entity Relationships. Path Relationships are speci…" at bounding box center [453, 118] width 89 height 14
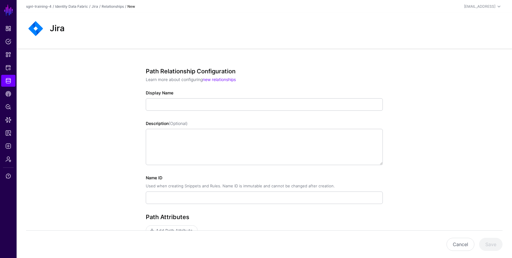
scroll to position [2, 0]
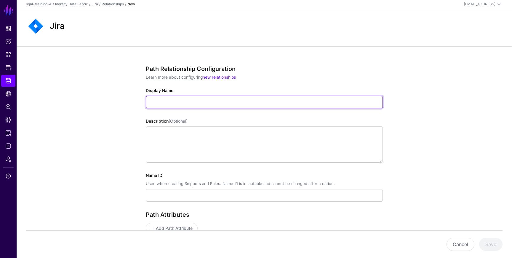
click at [234, 103] on input "Display Name" at bounding box center [264, 102] width 237 height 12
type input "**********"
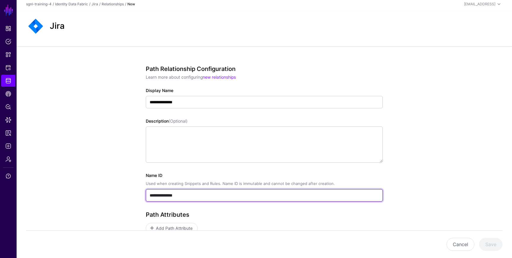
type input "**********"
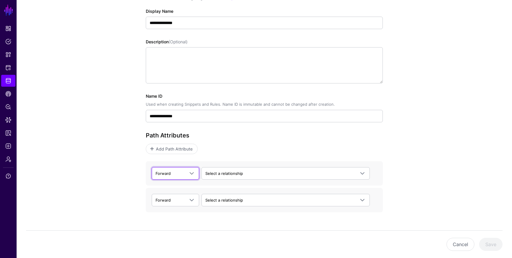
scroll to position [97, 0]
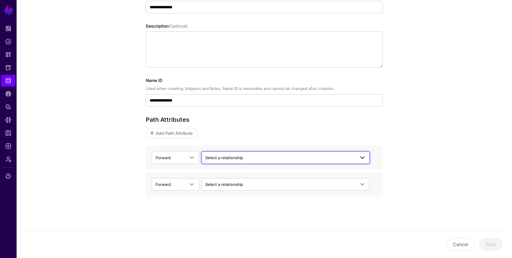
click at [234, 155] on span "Select a relationship" at bounding box center [224, 157] width 38 height 5
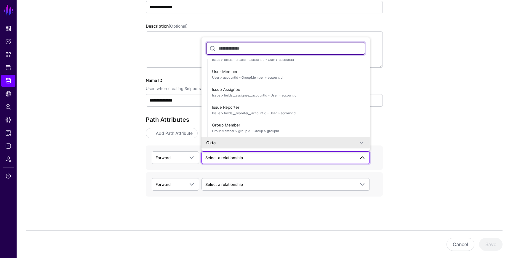
scroll to position [388, 0]
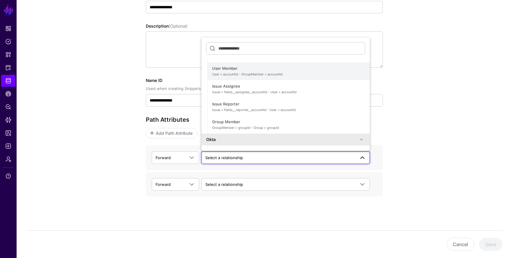
click at [239, 74] on span "User > accountId - GroupMember > accountId" at bounding box center [288, 74] width 153 height 5
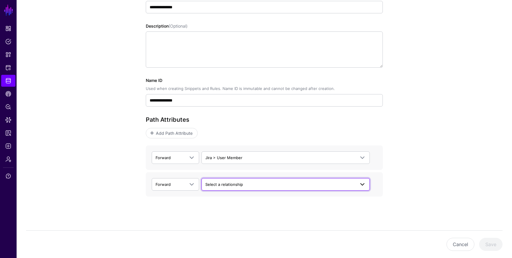
click at [249, 183] on span "Select a relationship" at bounding box center [280, 184] width 150 height 7
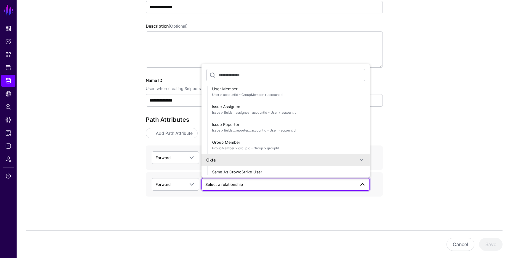
scroll to position [395, 0]
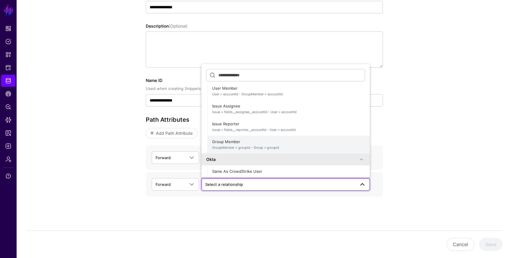
click at [236, 147] on span "GroupMember > groupId - Group > groupId" at bounding box center [288, 147] width 153 height 5
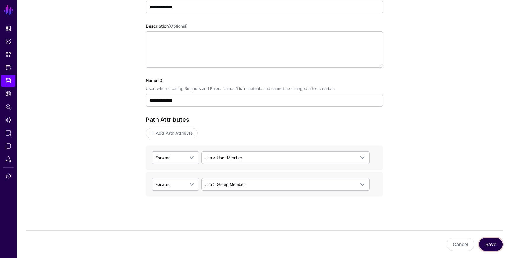
click at [493, 243] on button "Save" at bounding box center [490, 243] width 23 height 13
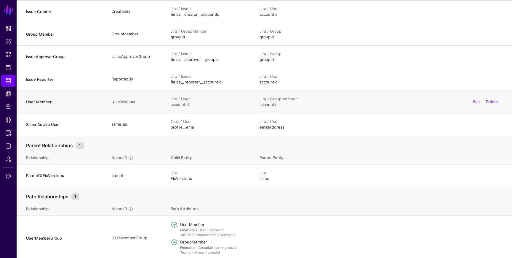
scroll to position [115, 0]
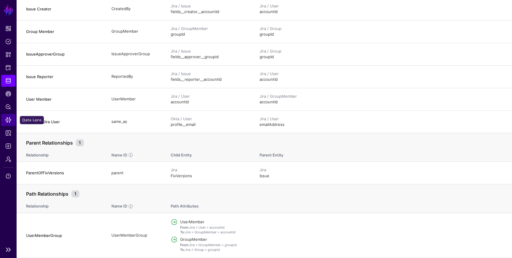
click at [7, 121] on span "Data Lens" at bounding box center [8, 120] width 6 height 6
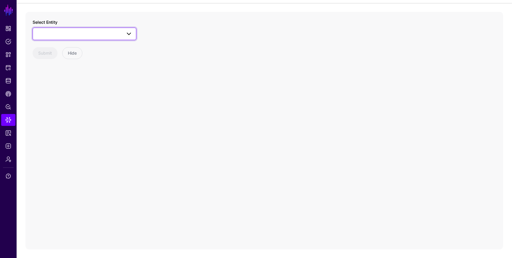
click at [91, 32] on span at bounding box center [84, 33] width 96 height 7
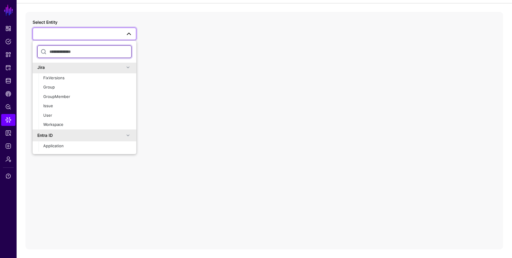
scroll to position [175, 0]
click at [60, 115] on div "User" at bounding box center [87, 115] width 88 height 6
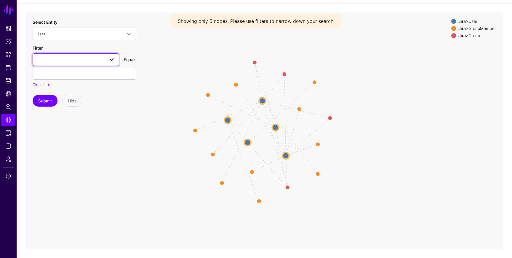
click at [80, 60] on span at bounding box center [75, 59] width 79 height 7
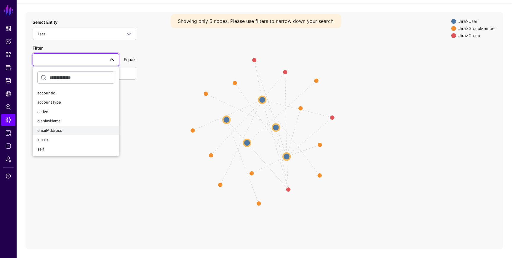
click at [61, 131] on span "emailAddress" at bounding box center [49, 130] width 25 height 5
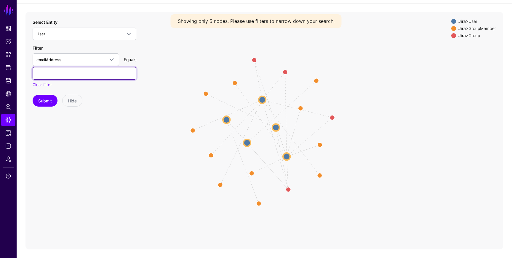
click at [89, 77] on input "text" at bounding box center [85, 73] width 104 height 12
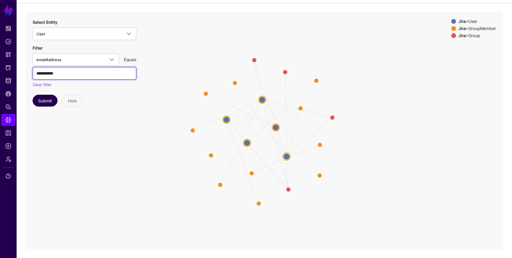
type input "**********"
click at [38, 101] on button "Submit" at bounding box center [45, 101] width 25 height 12
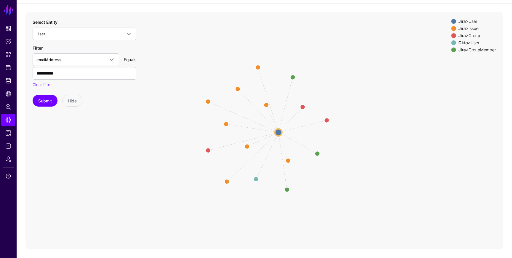
click at [481, 51] on div "Jira > GroupMember" at bounding box center [478, 49] width 40 height 5
click at [474, 28] on div "Jira > Issue" at bounding box center [478, 28] width 40 height 5
click at [473, 43] on div "Okta > User" at bounding box center [478, 42] width 40 height 5
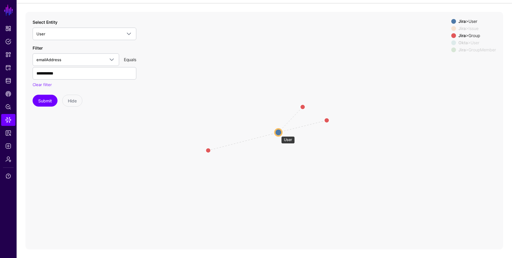
click at [278, 133] on circle at bounding box center [278, 132] width 7 height 7
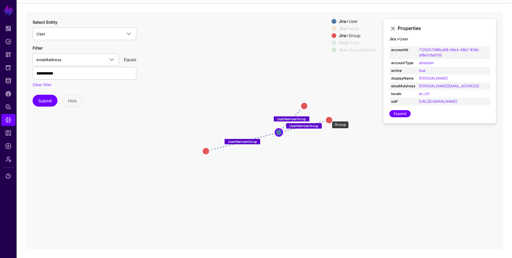
click at [329, 118] on circle at bounding box center [329, 119] width 7 height 7
